Goal: Task Accomplishment & Management: Complete application form

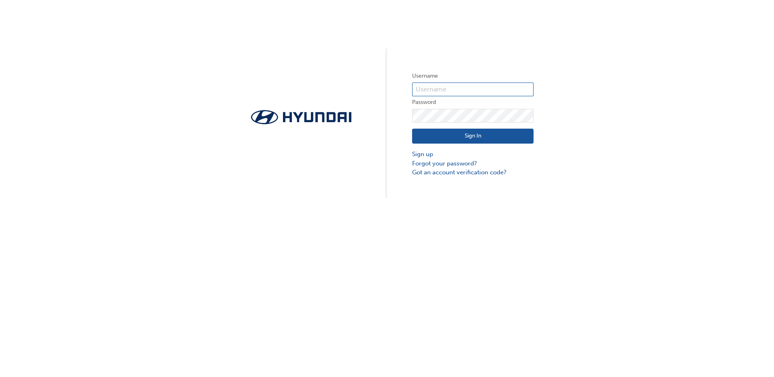
click at [490, 90] on input "text" at bounding box center [472, 90] width 121 height 14
type input "[EMAIL_ADDRESS][DOMAIN_NAME]"
click at [460, 160] on link "Forgot your password?" at bounding box center [472, 163] width 121 height 9
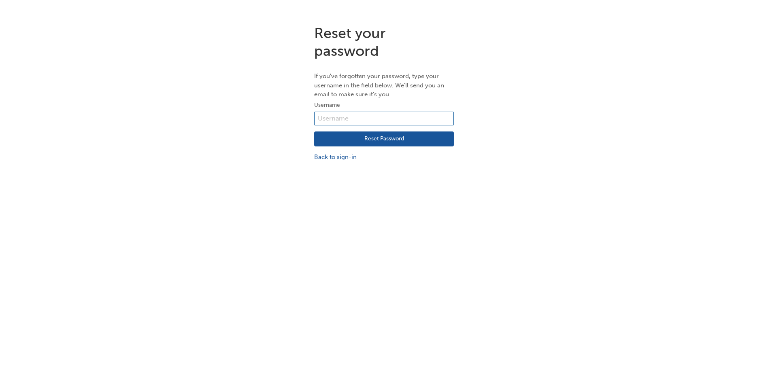
click at [401, 121] on input "text" at bounding box center [384, 119] width 140 height 14
type input "paul_mckenna@hyundai.com.au"
click at [395, 145] on button "Reset Password" at bounding box center [384, 138] width 140 height 15
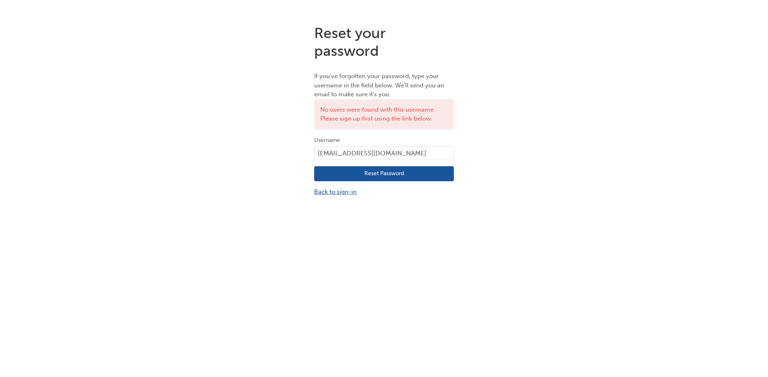
click at [341, 193] on link "Back to sign-in" at bounding box center [384, 191] width 140 height 9
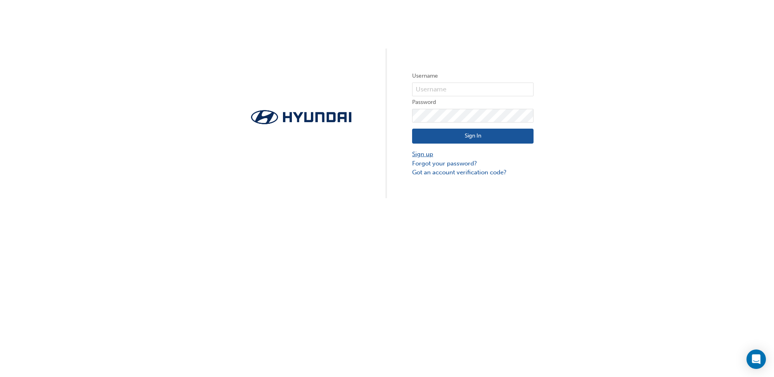
click at [426, 155] on link "Sign up" at bounding box center [472, 154] width 121 height 9
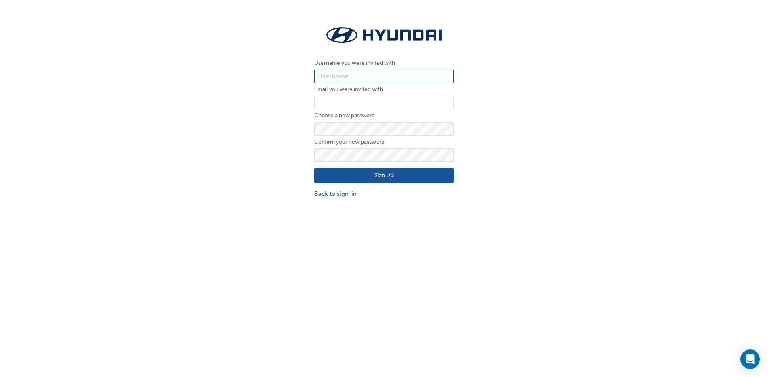
click at [400, 73] on input "text" at bounding box center [384, 77] width 140 height 14
type input "paul_mckenna@hyundai.com.au"
click at [400, 104] on input "email" at bounding box center [384, 103] width 140 height 14
type input "paul_mckenna@hyundai.com.au"
click at [383, 176] on button "Sign Up" at bounding box center [384, 175] width 140 height 15
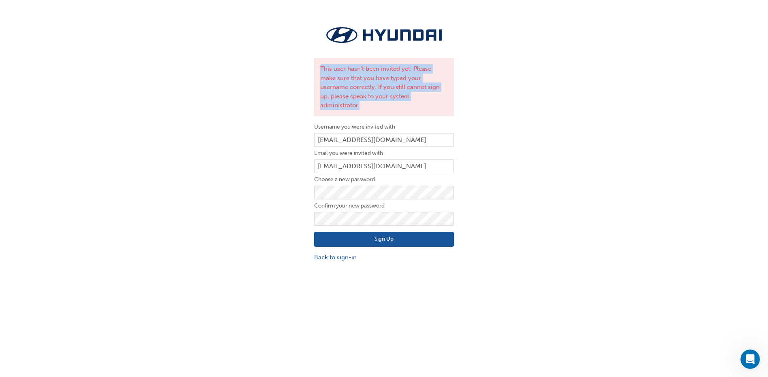
drag, startPoint x: 319, startPoint y: 69, endPoint x: 435, endPoint y: 95, distance: 118.7
click at [435, 95] on div "This user hasn't been invited yet. Please make sure that you have typed your us…" at bounding box center [384, 87] width 140 height 58
